Goal: Information Seeking & Learning: Learn about a topic

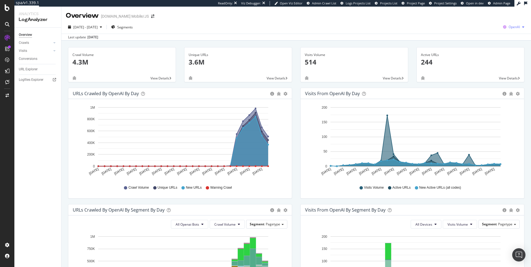
click at [512, 25] on span "OpenAI" at bounding box center [513, 27] width 11 height 5
click at [482, 43] on span "Other AI Bots" at bounding box center [481, 42] width 20 height 5
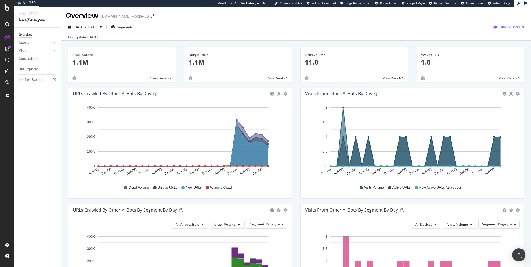
click at [513, 26] on span "Other AI Bots" at bounding box center [509, 27] width 20 height 5
click at [501, 60] on span "OpenAI" at bounding box center [511, 58] width 22 height 5
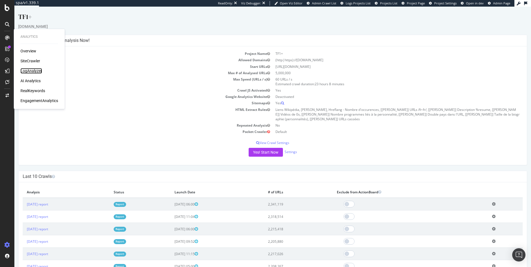
click at [33, 72] on div "LogAnalyzer" at bounding box center [31, 71] width 22 height 6
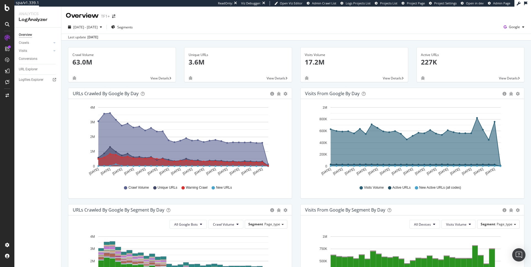
click at [31, 96] on div "Overview Crawls Daily Distribution Segments Distribution HTTP Codes Resources V…" at bounding box center [37, 148] width 47 height 240
click at [39, 91] on div "RealKeywords" at bounding box center [32, 91] width 25 height 6
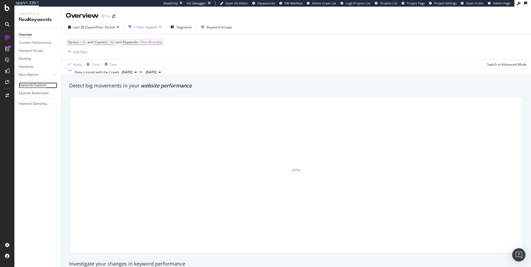
click at [37, 88] on div "Keywords Explorer" at bounding box center [33, 86] width 28 height 6
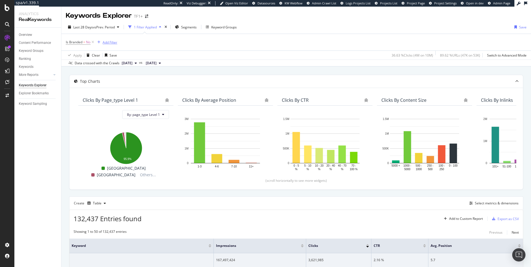
click at [114, 42] on div "Add Filter" at bounding box center [110, 42] width 15 height 5
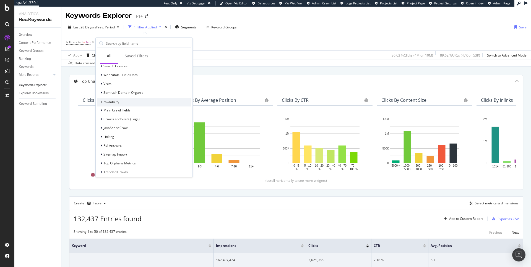
scroll to position [78, 0]
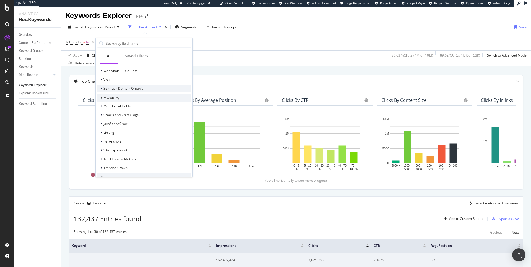
click at [130, 88] on span "Semrush Domain Organic" at bounding box center [123, 88] width 40 height 5
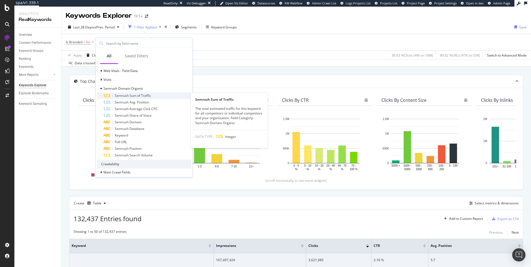
click at [134, 96] on span "Semrush Sum of Traffic" at bounding box center [133, 95] width 36 height 5
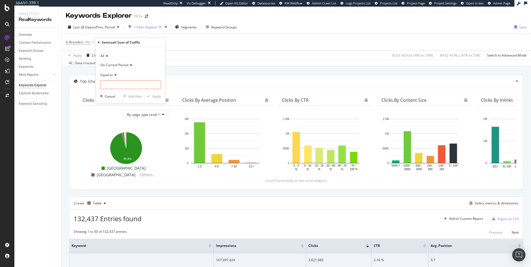
click at [104, 55] on icon at bounding box center [106, 55] width 4 height 3
click at [191, 51] on div "Apply Clear Save 36.63 % Clicks ( 4M on 10M ) 89.62 % URLs ( 47K on 53K ) Switc…" at bounding box center [295, 55] width 469 height 9
